Goal: Use online tool/utility: Use online tool/utility

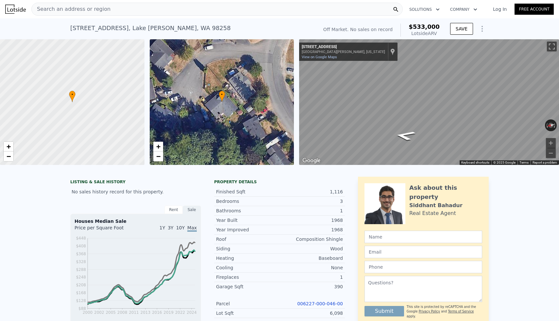
click at [143, 12] on div "Search an address or region" at bounding box center [216, 9] width 371 height 13
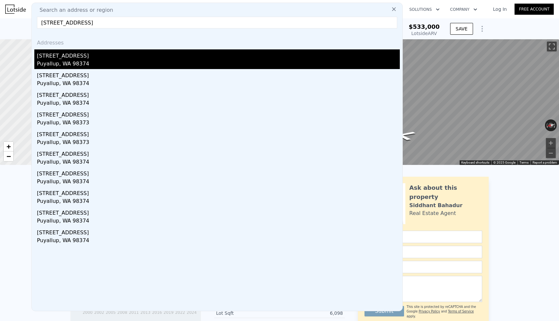
type input "[STREET_ADDRESS]"
click at [62, 56] on div "[STREET_ADDRESS]" at bounding box center [218, 54] width 363 height 10
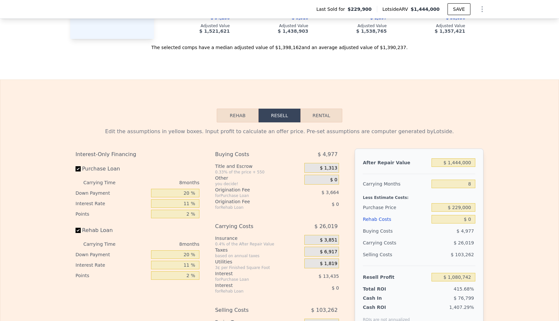
scroll to position [980, 0]
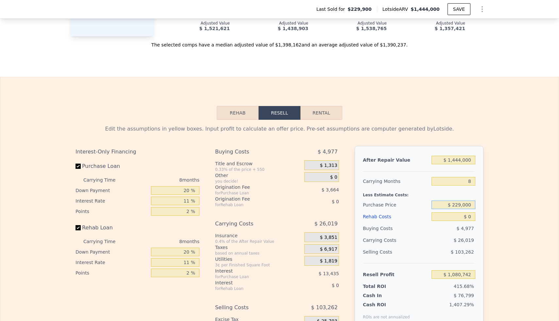
click at [461, 203] on input "$ 229,000" at bounding box center [453, 204] width 44 height 8
type input "$ 790,000"
click at [468, 218] on input "$ 0" at bounding box center [453, 216] width 44 height 8
type input "$ 475,986"
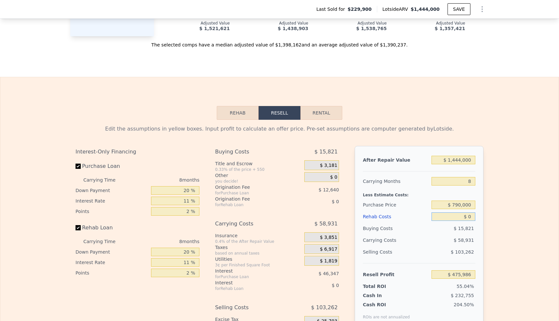
type input "$ 30"
type input "$ 475,956"
type input "$ 350"
type input "$ 475,606"
type input "$ 3,500"
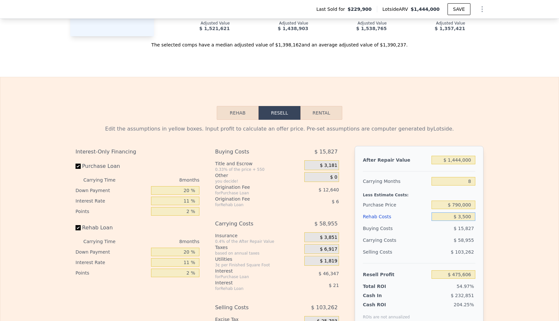
type input "$ 472,222"
type input "$ 35,000"
type input "$ 438,370"
type input "$ 350,000"
type input "$ 99,850"
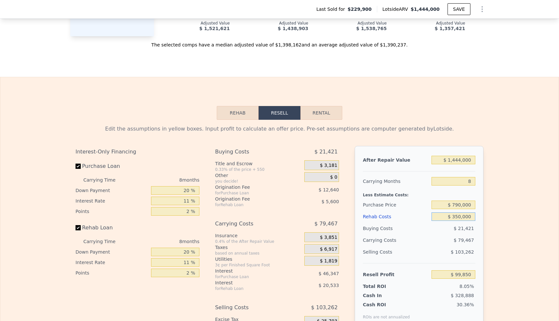
type input "$ 350,000"
click at [466, 159] on input "$ 1,444,000" at bounding box center [453, 160] width 44 height 8
type input "$ 1"
type input "-$ 1,237,586"
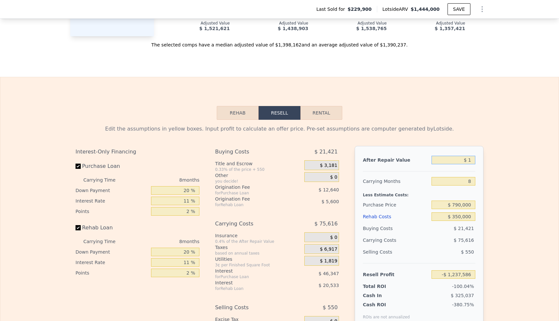
type input "$ 15"
type input "-$ 1,237,572"
type input "$ 150"
type input "-$ 1,237,448"
type input "$ 1,500"
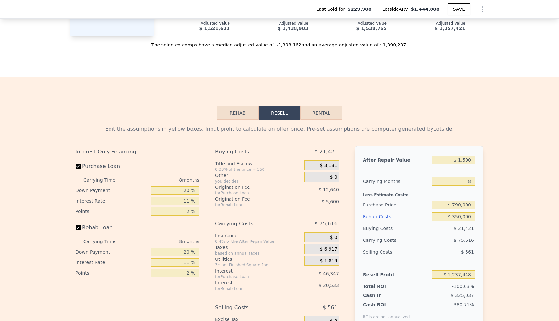
type input "-$ 1,236,199"
type input "$ 15,000"
type input "-$ 1,223,694"
type input "$ 150,000"
type input "-$ 1,098,657"
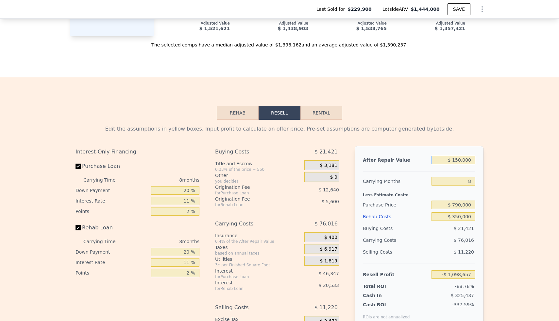
type input "$ 1,500,000"
type input "$ 151,718"
click at [493, 164] on div "Edit the assumptions in yellow boxes. Input profit to calculate an offer price.…" at bounding box center [279, 241] width 558 height 243
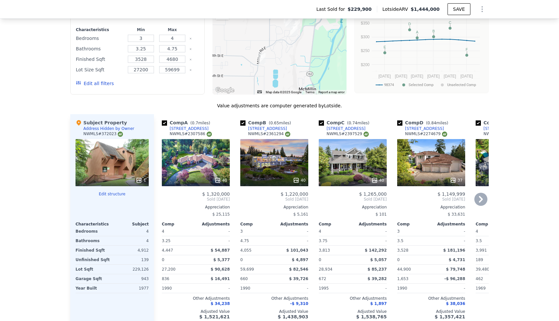
scroll to position [692, 0]
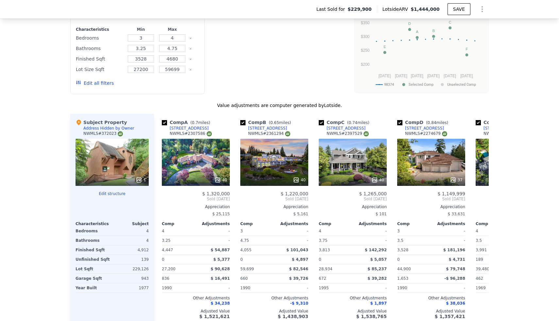
type input "$ 1,444,000"
type input "$ 0"
type input "$ 1,080,742"
